Goal: Task Accomplishment & Management: Manage account settings

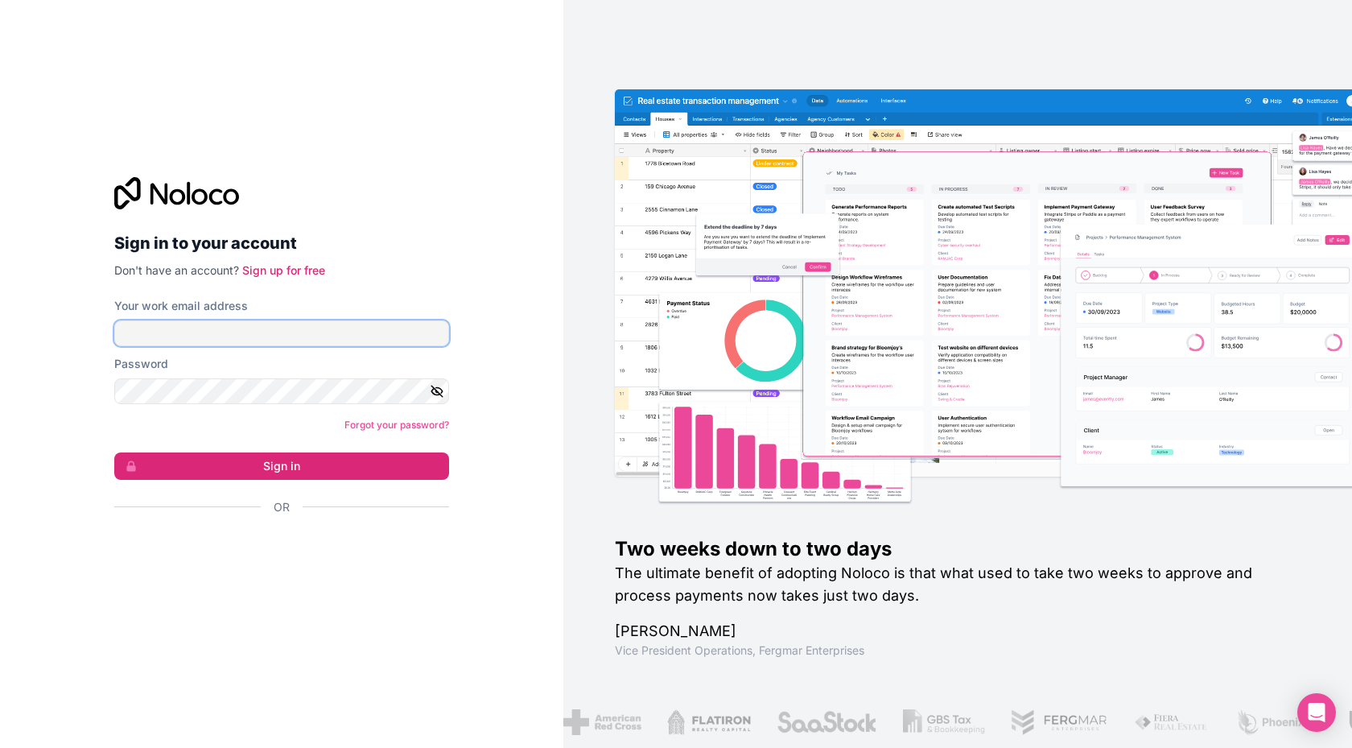
type input "[PERSON_NAME][EMAIL_ADDRESS][DOMAIN_NAME]"
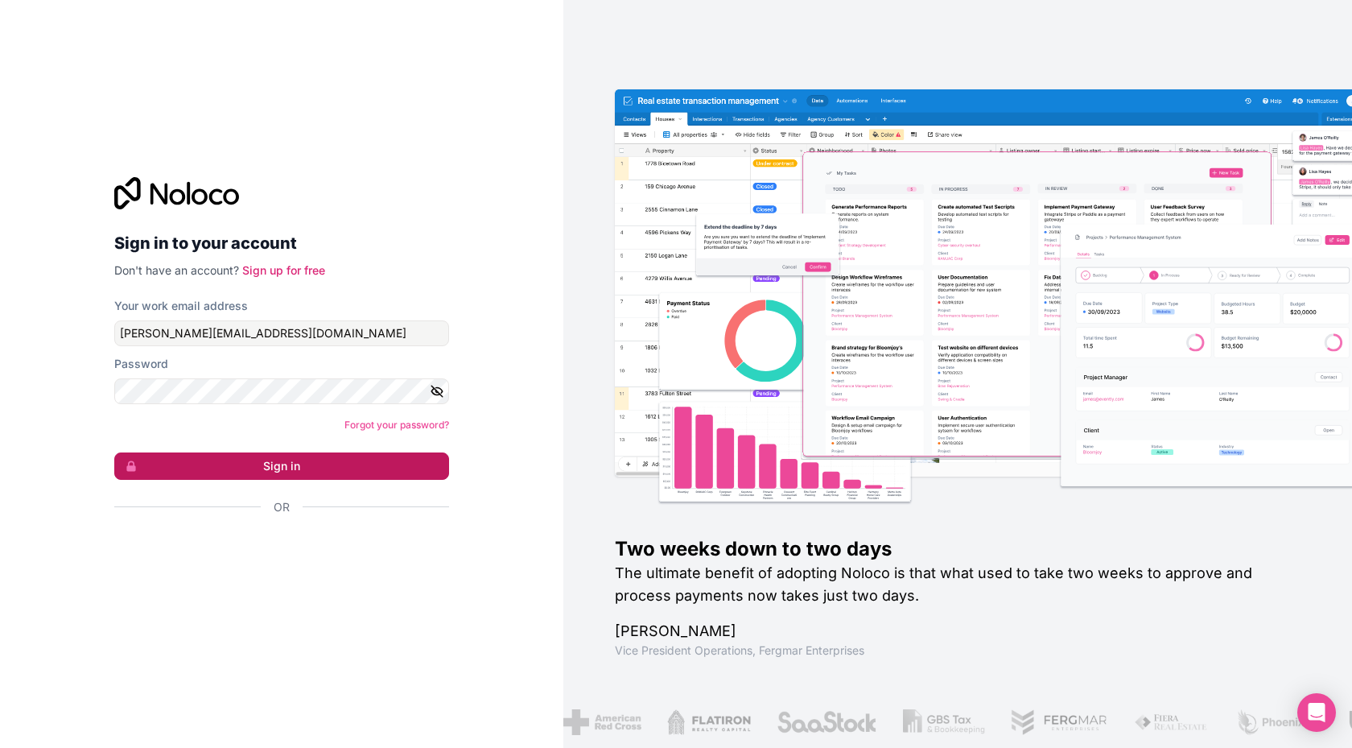
click at [326, 456] on button "Sign in" at bounding box center [281, 465] width 335 height 27
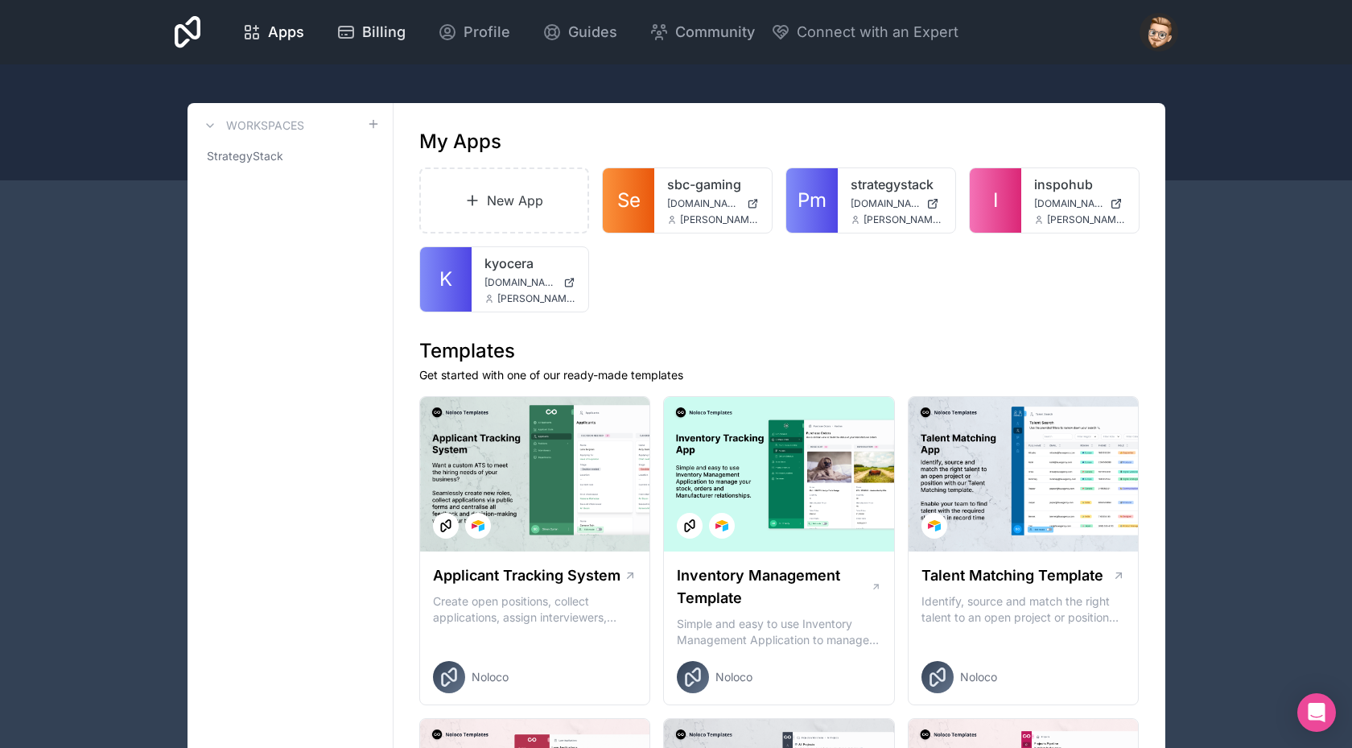
click at [383, 37] on span "Billing" at bounding box center [383, 32] width 43 height 23
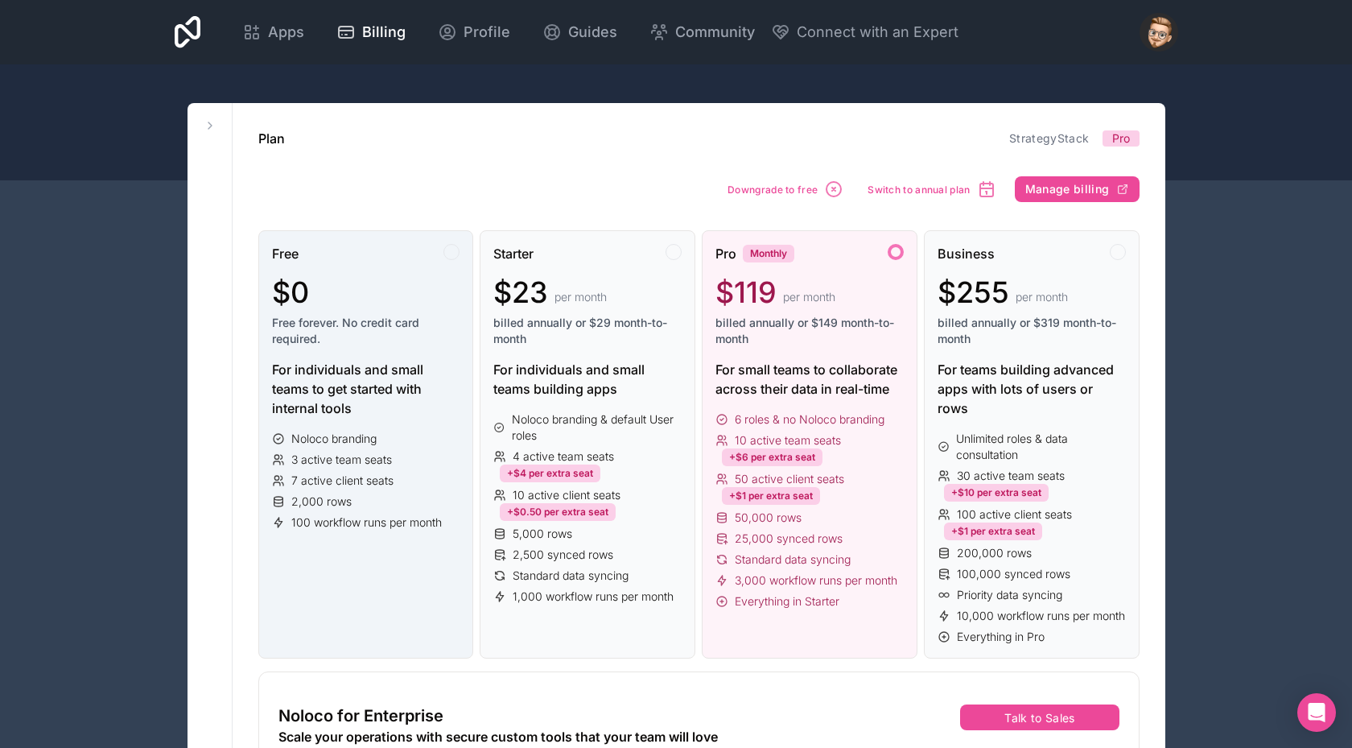
click at [346, 291] on div "$0" at bounding box center [366, 292] width 188 height 32
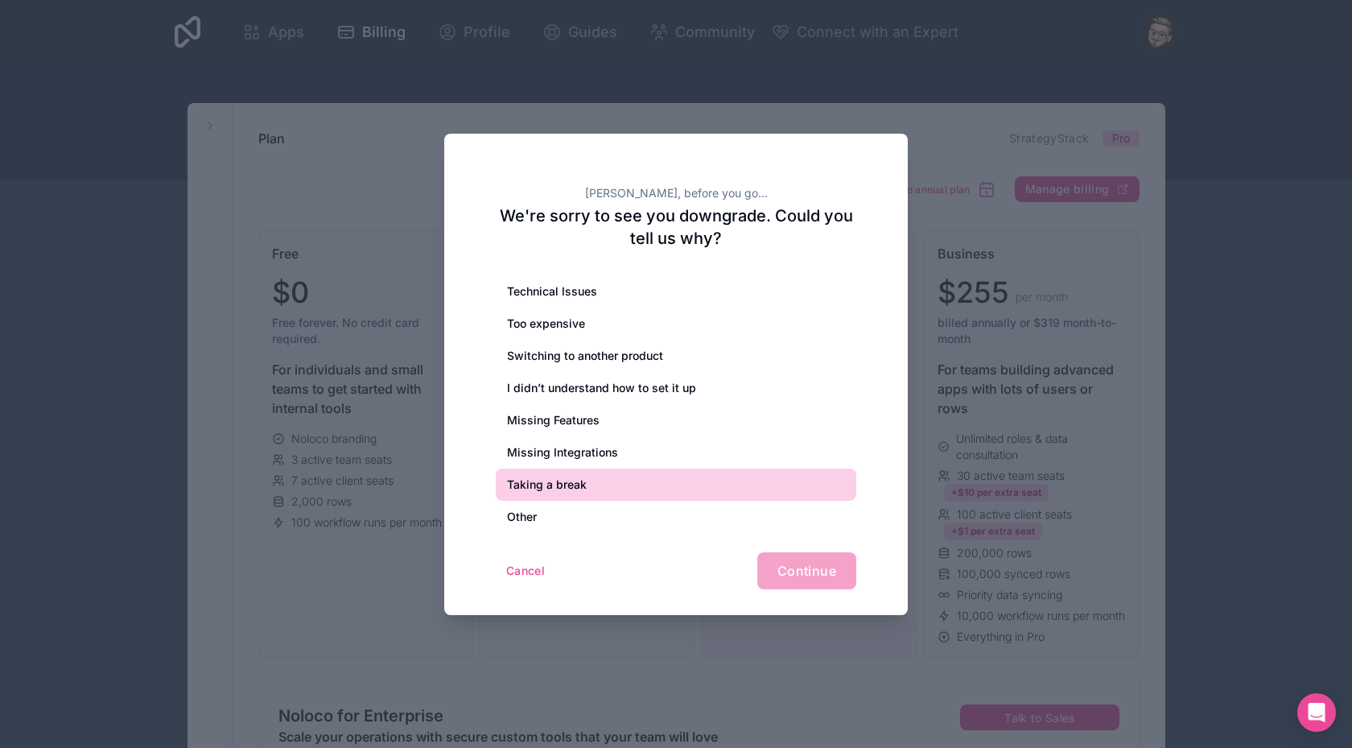
click at [607, 476] on div "Taking a break" at bounding box center [676, 484] width 361 height 32
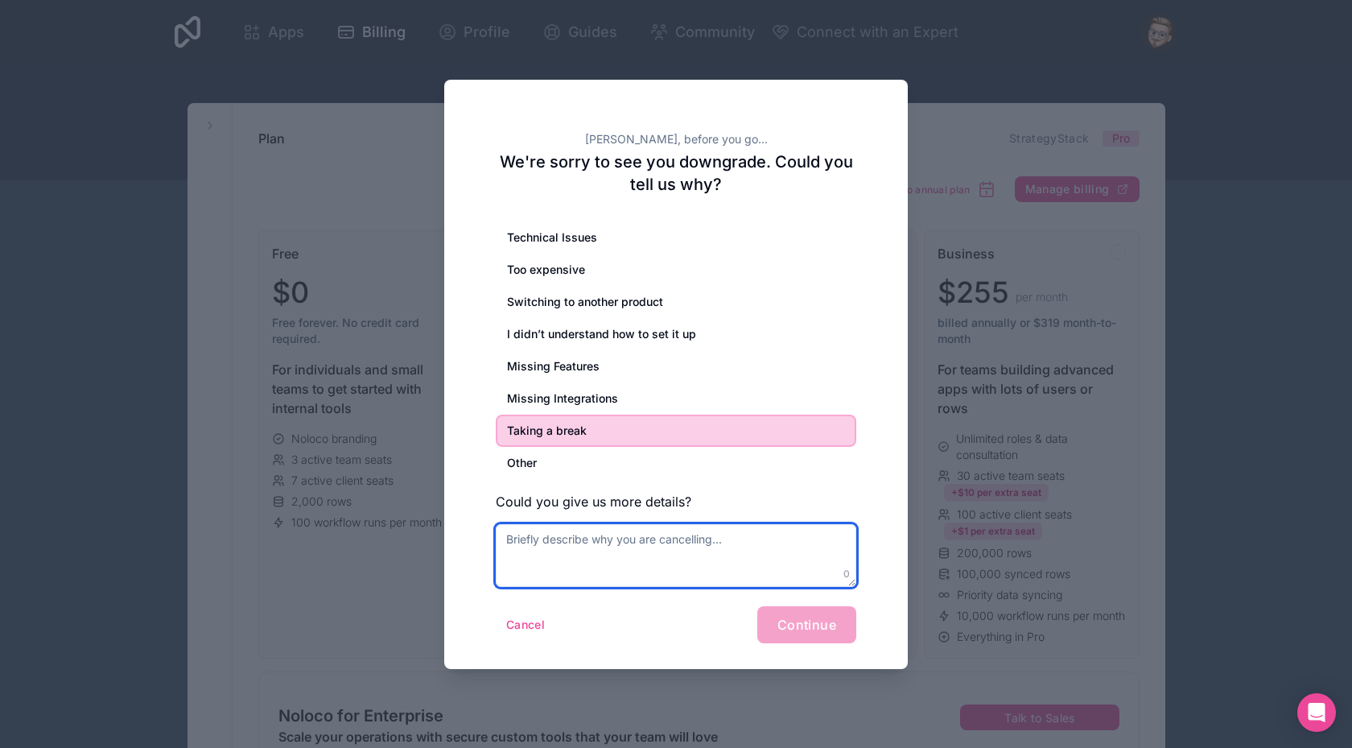
click at [730, 534] on textarea at bounding box center [676, 555] width 361 height 63
type textarea "Using for demos"
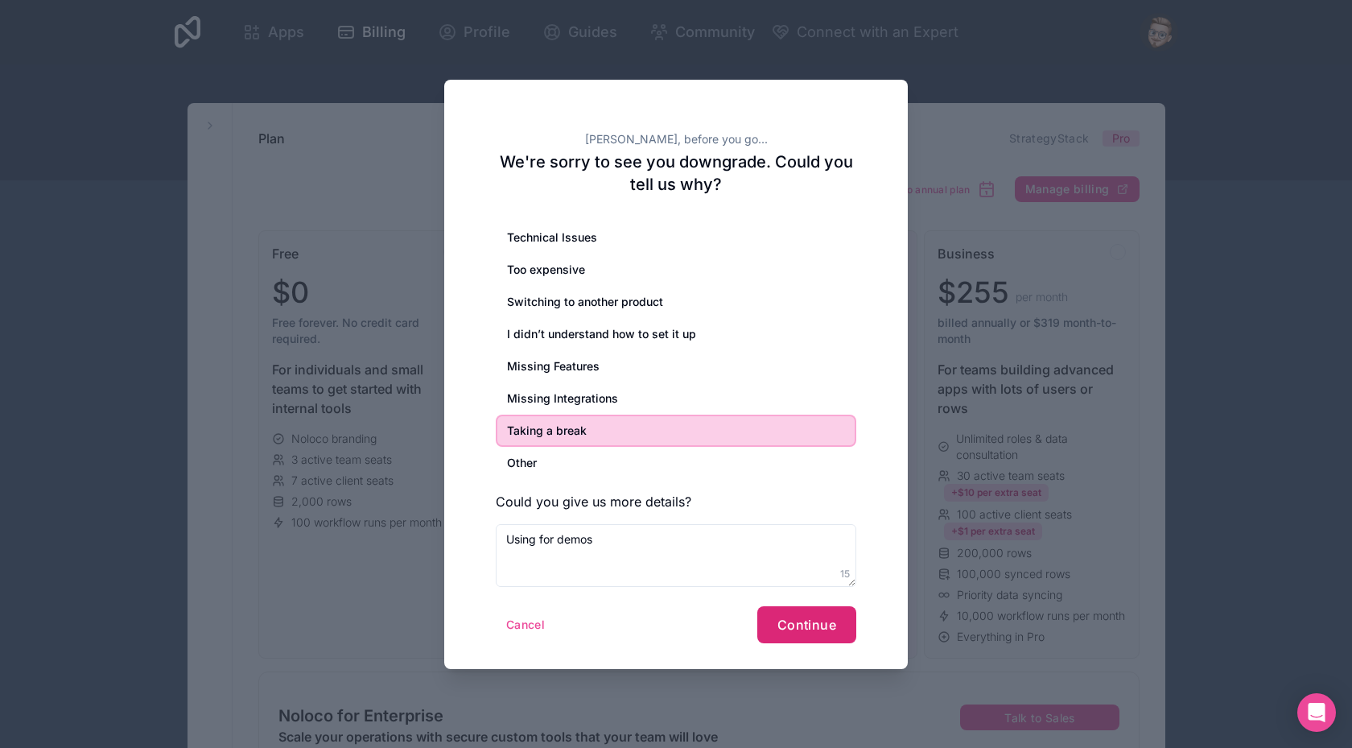
click at [826, 622] on span "Continue" at bounding box center [806, 625] width 59 height 16
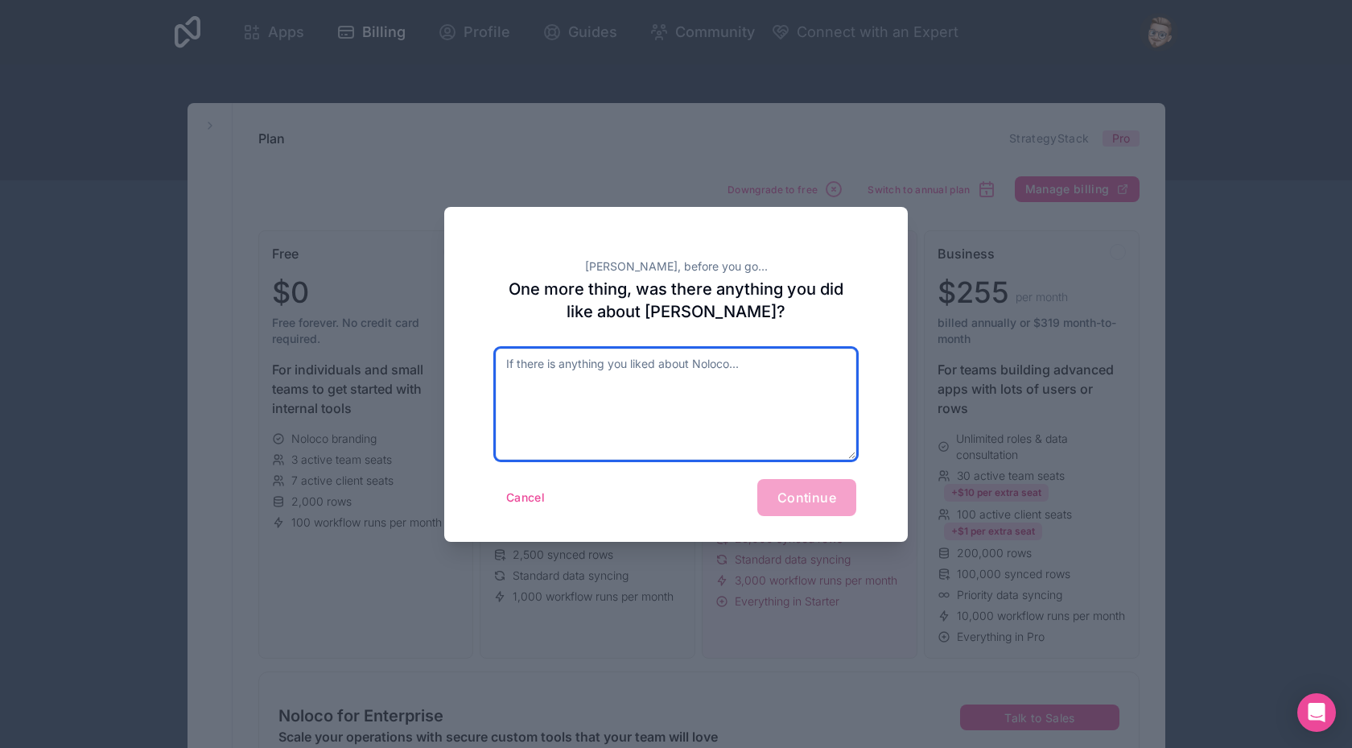
click at [627, 409] on textarea at bounding box center [676, 403] width 361 height 111
type textarea "Everything"
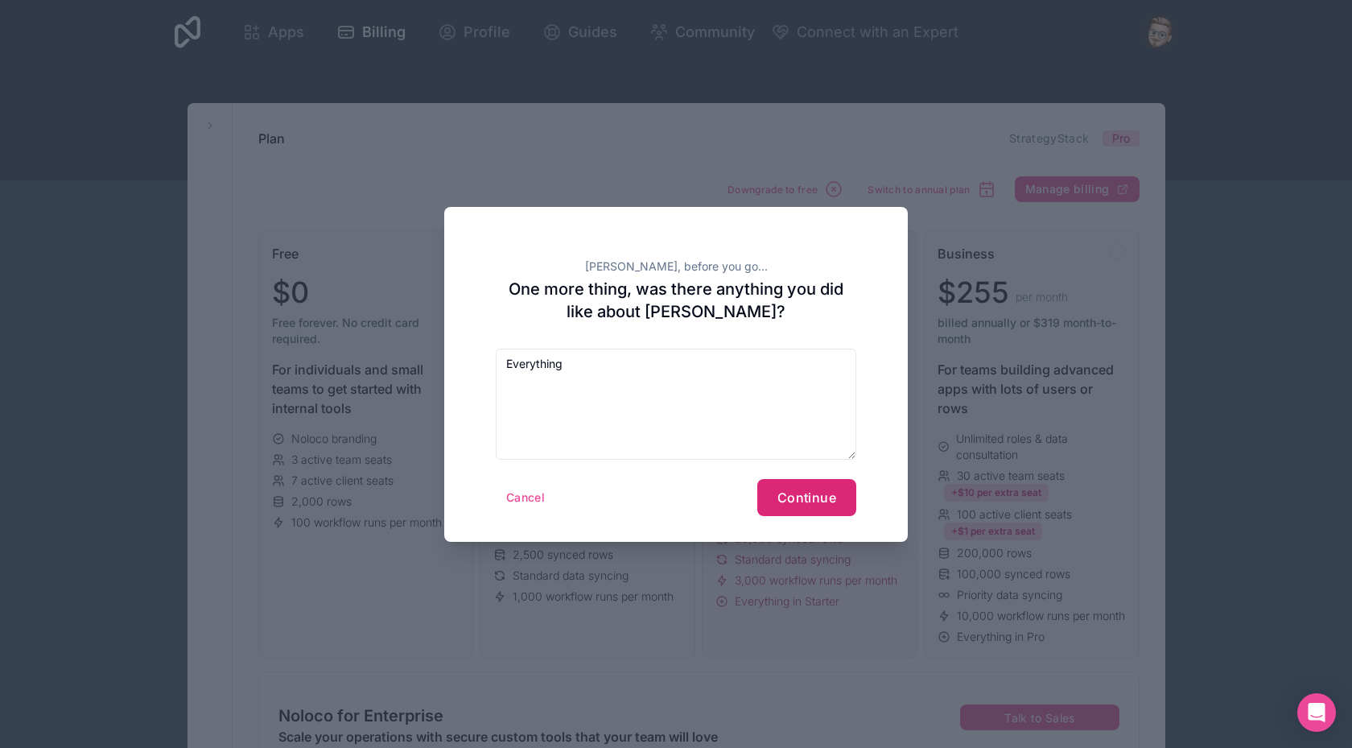
click at [815, 492] on span "Continue" at bounding box center [806, 497] width 59 height 16
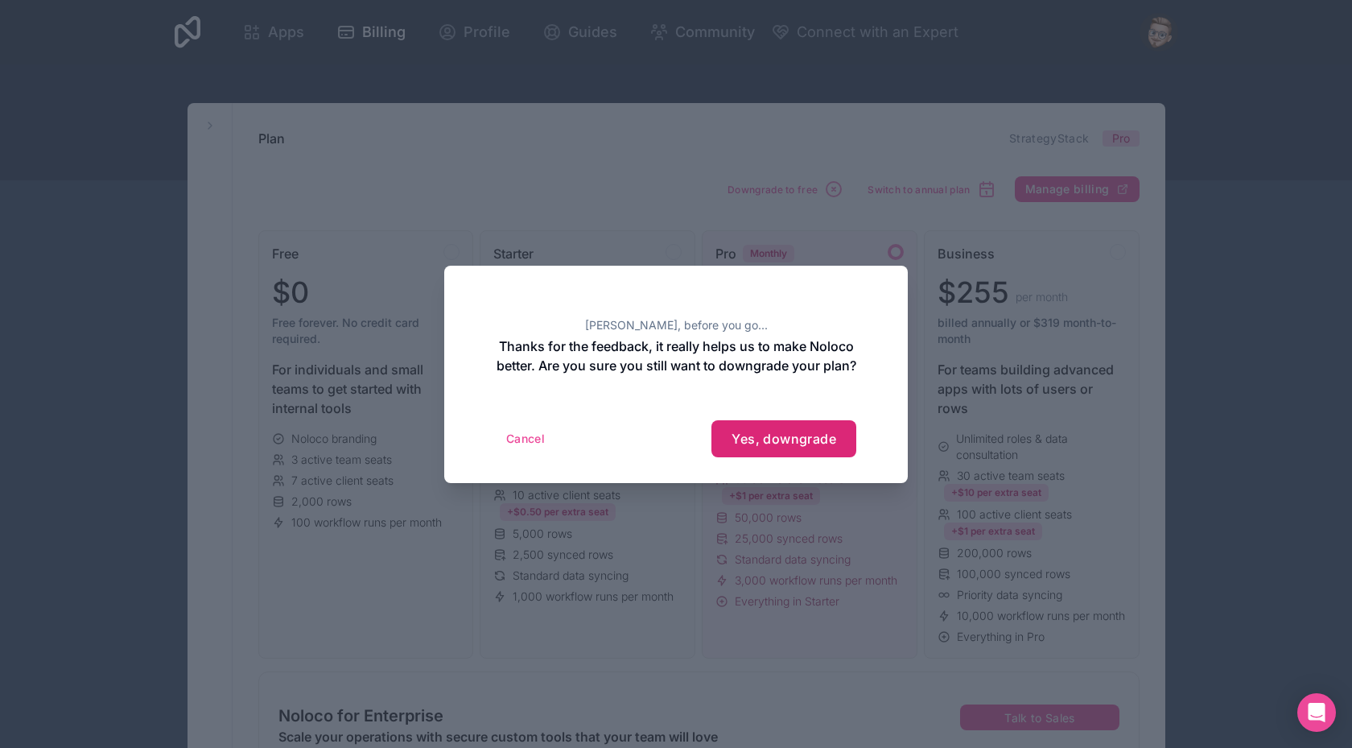
click at [775, 447] on span "Yes, downgrade" at bounding box center [784, 439] width 105 height 16
